Goal: Entertainment & Leisure: Browse casually

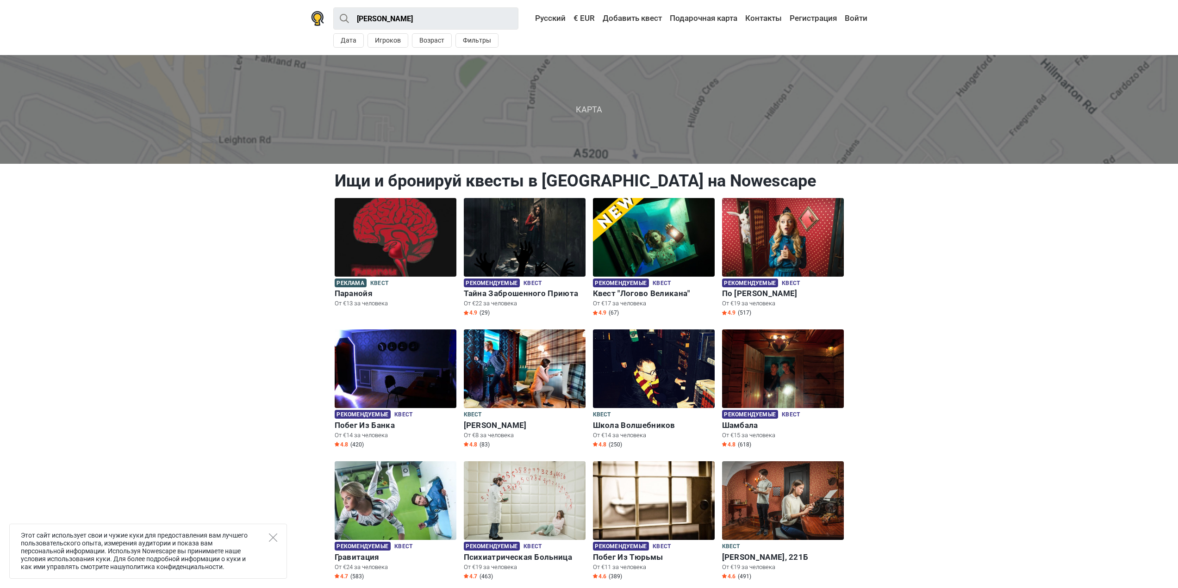
drag, startPoint x: 975, startPoint y: 290, endPoint x: 972, endPoint y: 257, distance: 33.0
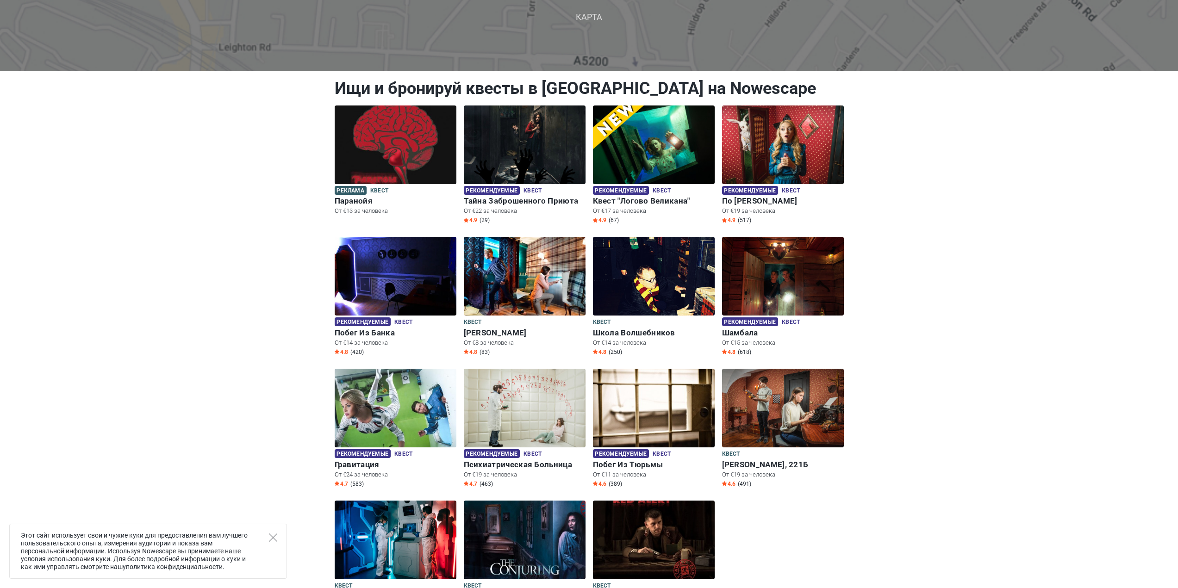
scroll to position [139, 0]
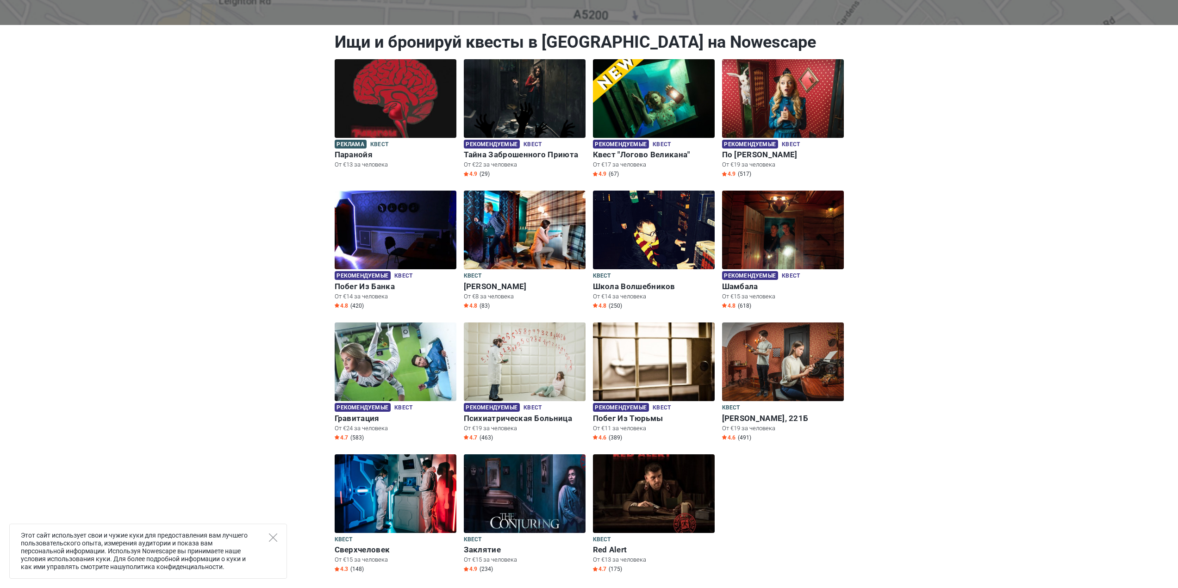
drag, startPoint x: 992, startPoint y: 265, endPoint x: 1005, endPoint y: 235, distance: 33.4
drag, startPoint x: 661, startPoint y: 380, endPoint x: 898, endPoint y: 449, distance: 246.9
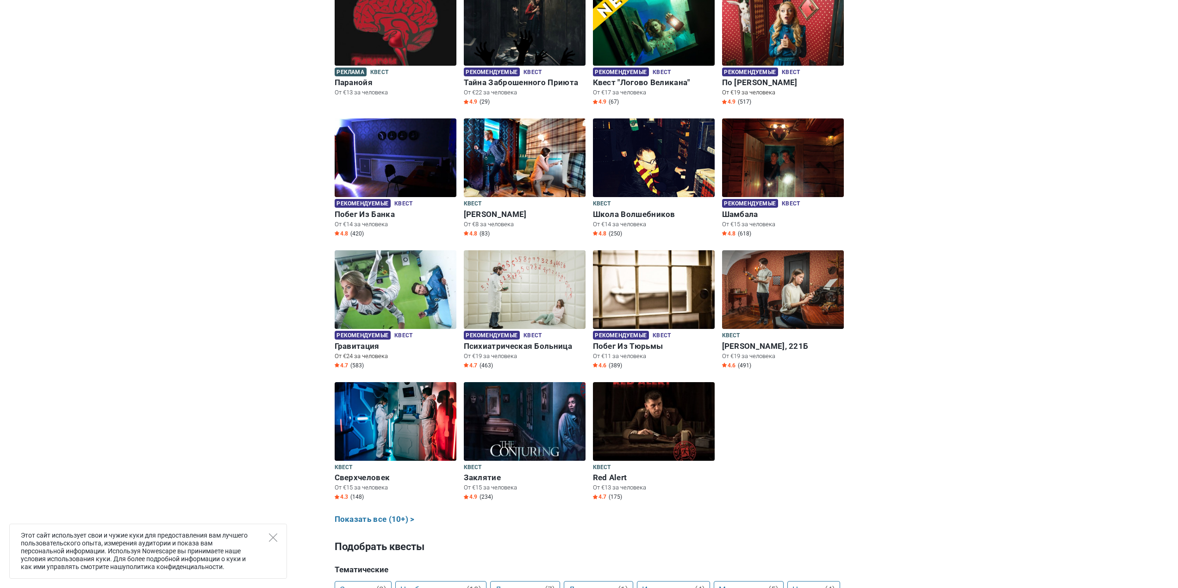
scroll to position [232, 0]
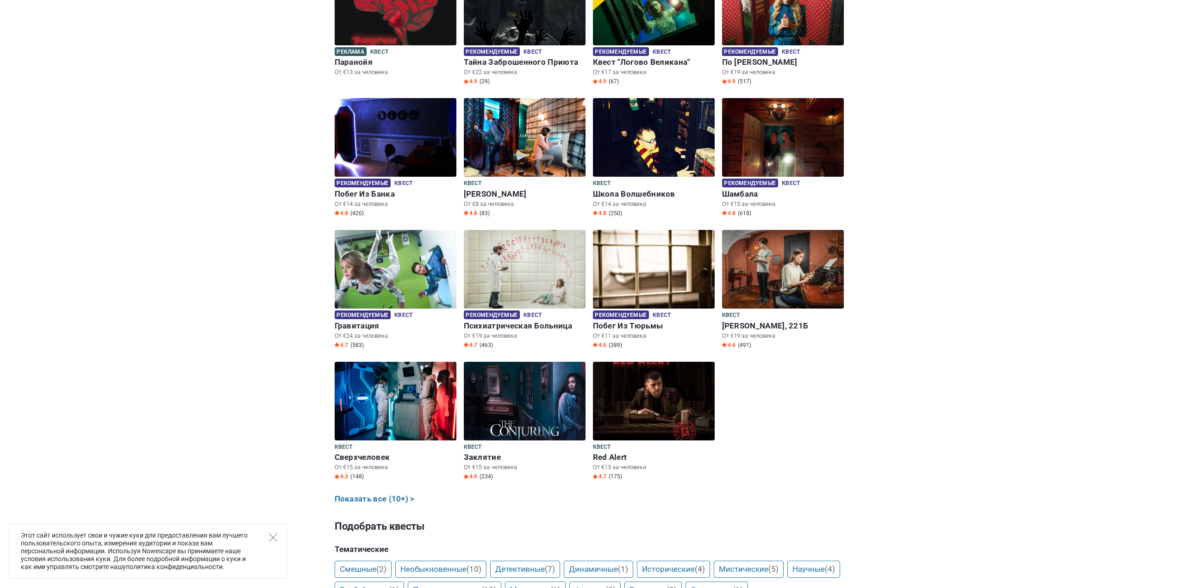
drag, startPoint x: 863, startPoint y: 207, endPoint x: 905, endPoint y: 110, distance: 106.6
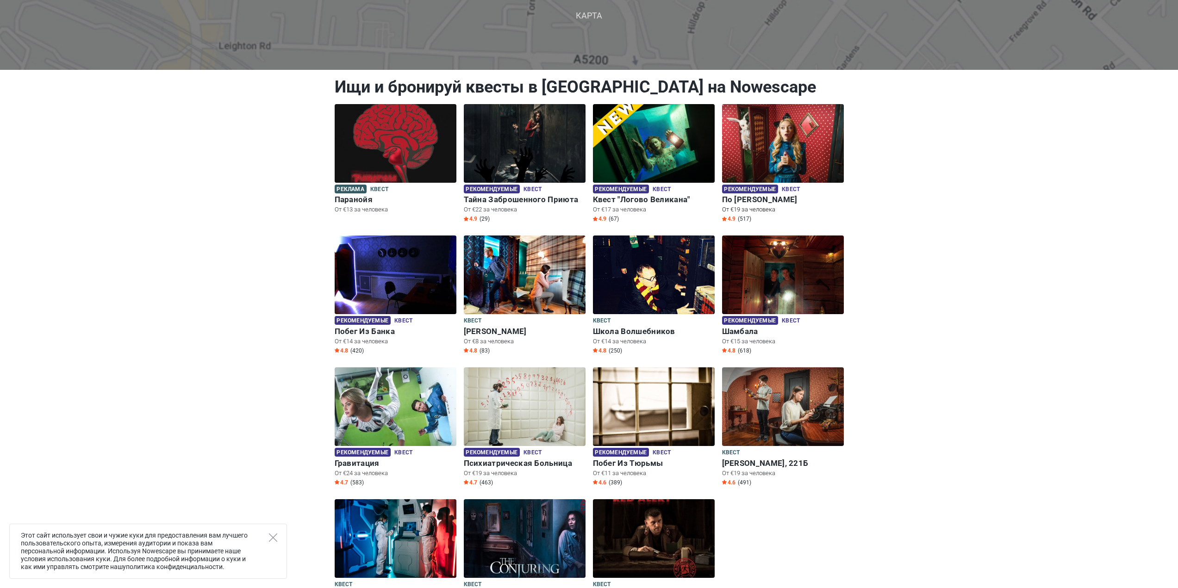
scroll to position [0, 0]
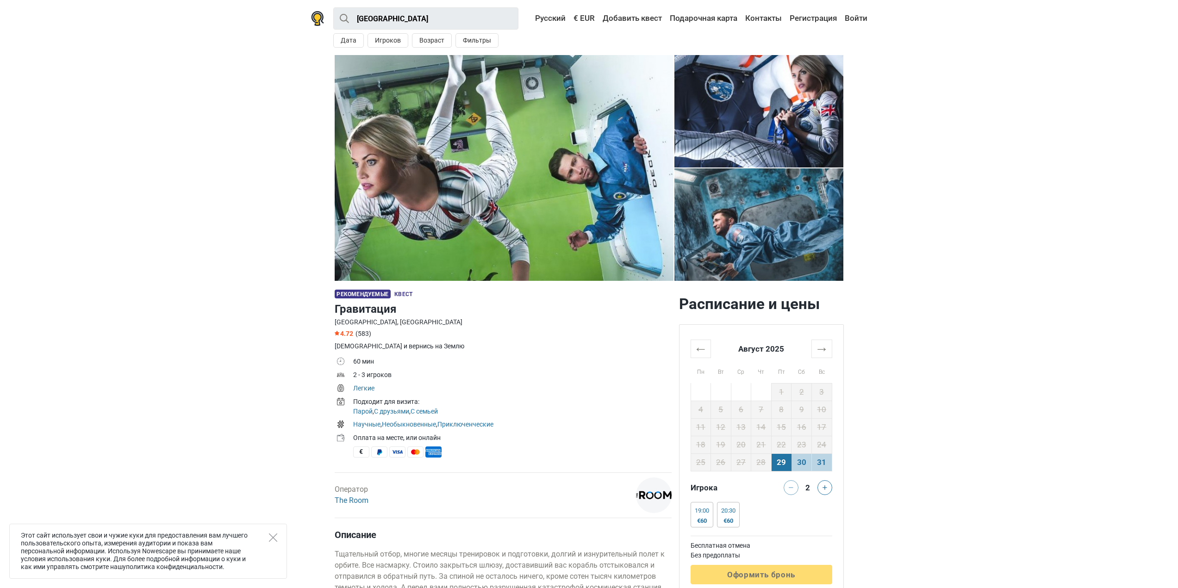
click at [496, 152] on img at bounding box center [504, 168] width 339 height 226
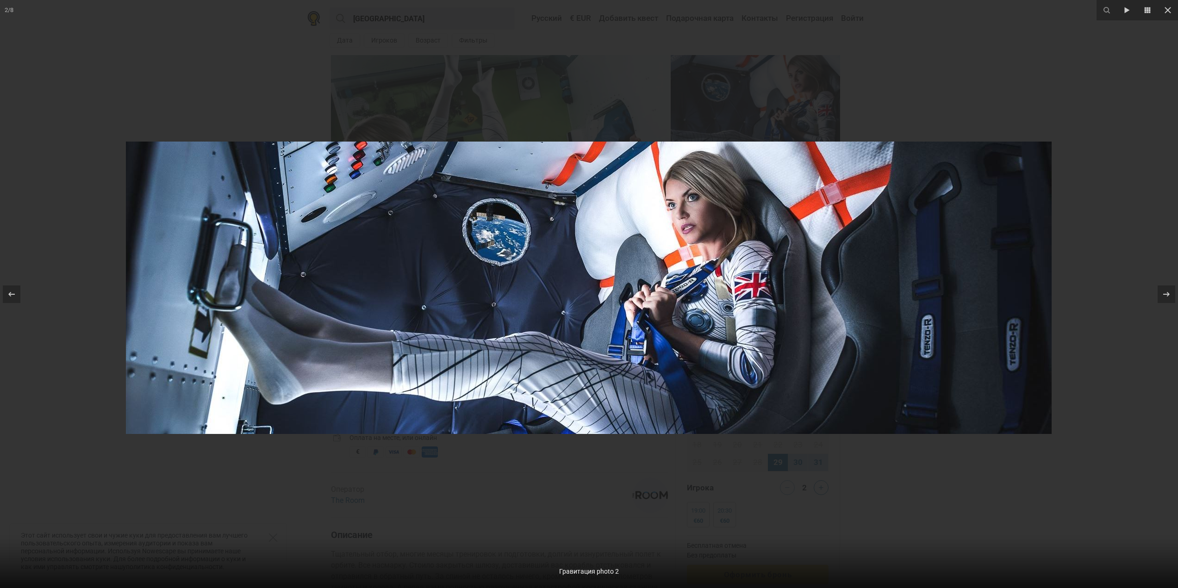
click at [567, 75] on div at bounding box center [589, 294] width 1178 height 588
